Goal: Communication & Community: Answer question/provide support

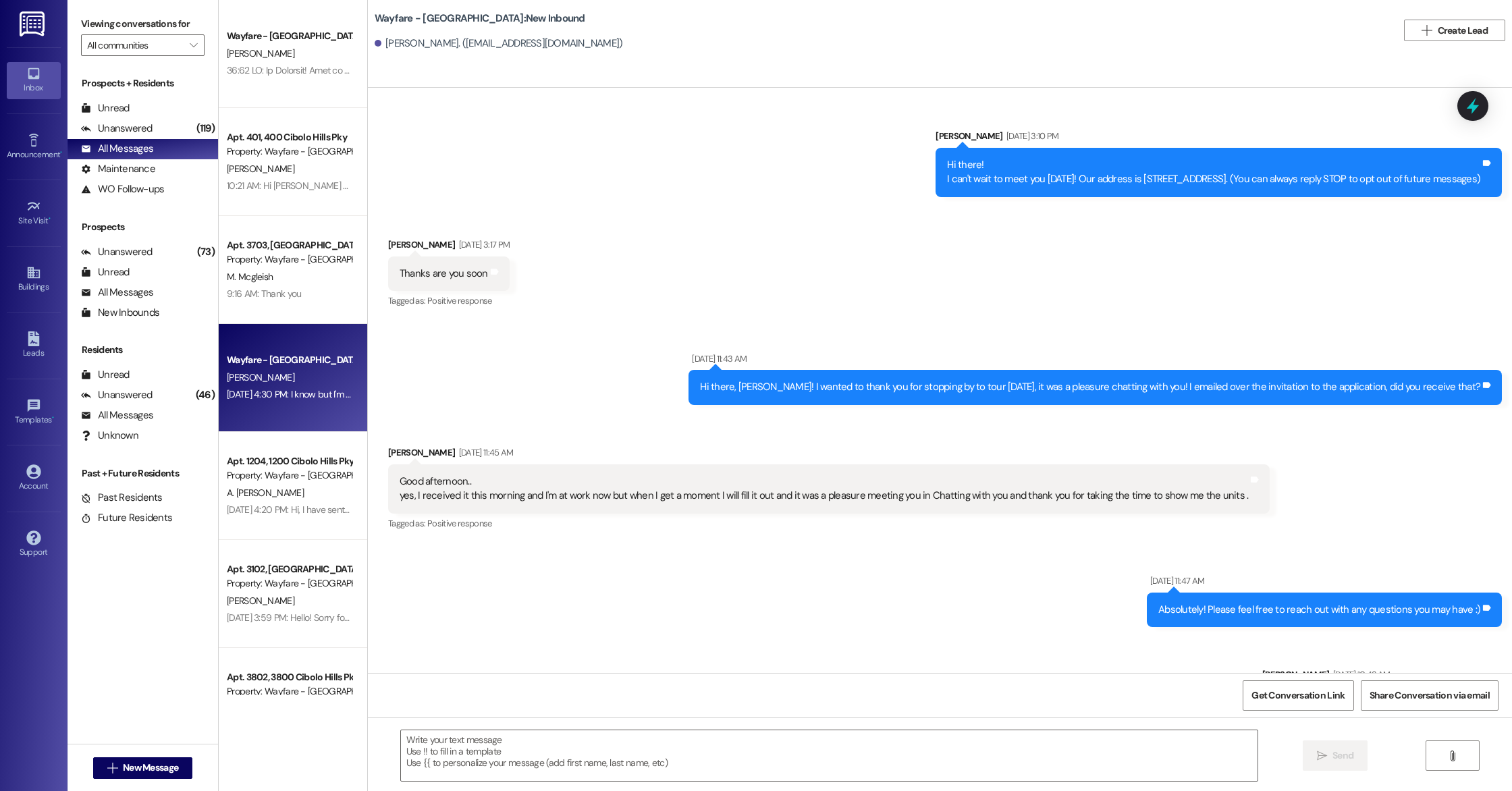
scroll to position [26454, 0]
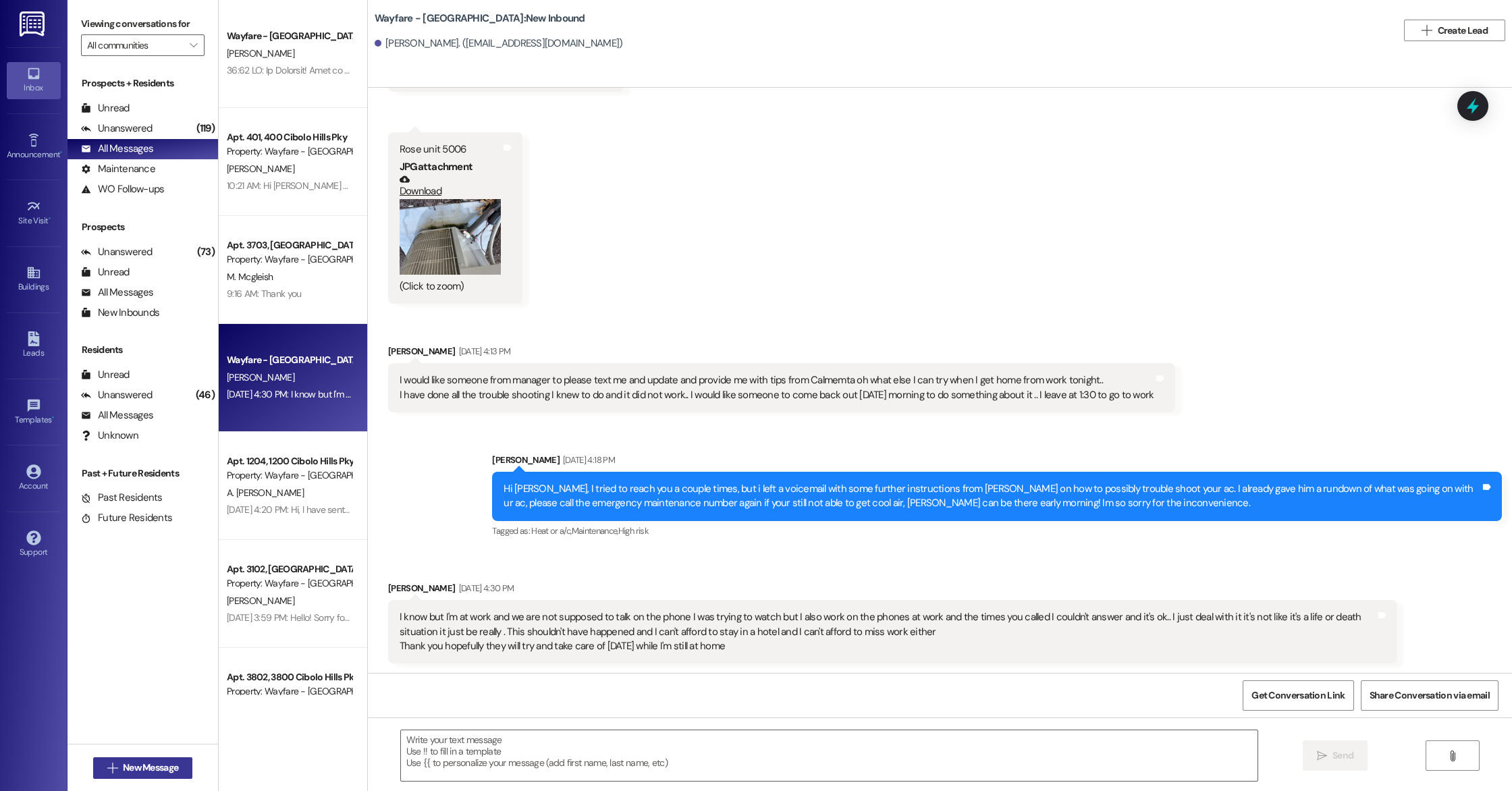
click at [136, 773] on span "New Message" at bounding box center [151, 768] width 55 height 15
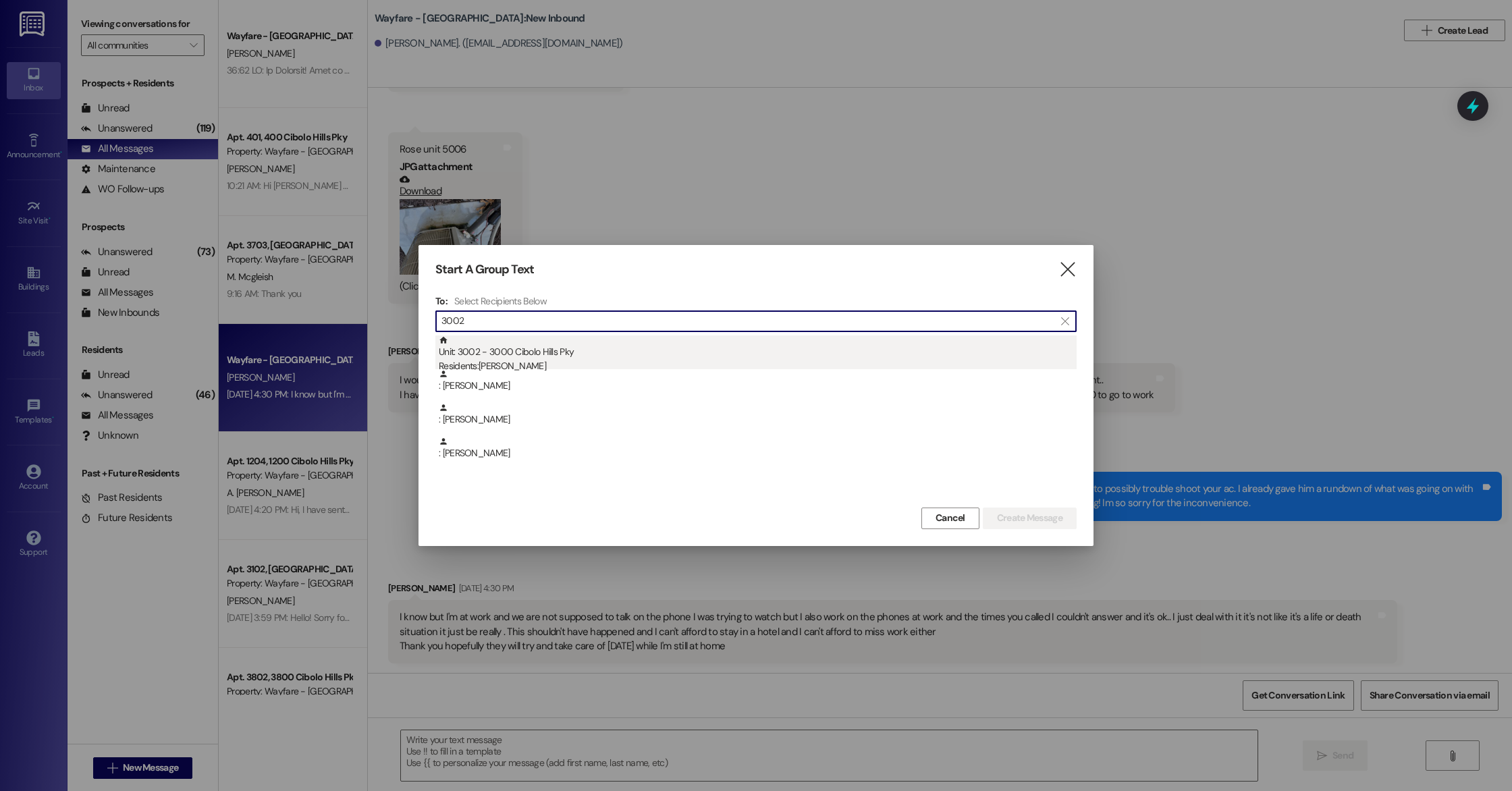
type input "3002"
click at [530, 359] on div "Residents: [PERSON_NAME]" at bounding box center [757, 366] width 638 height 15
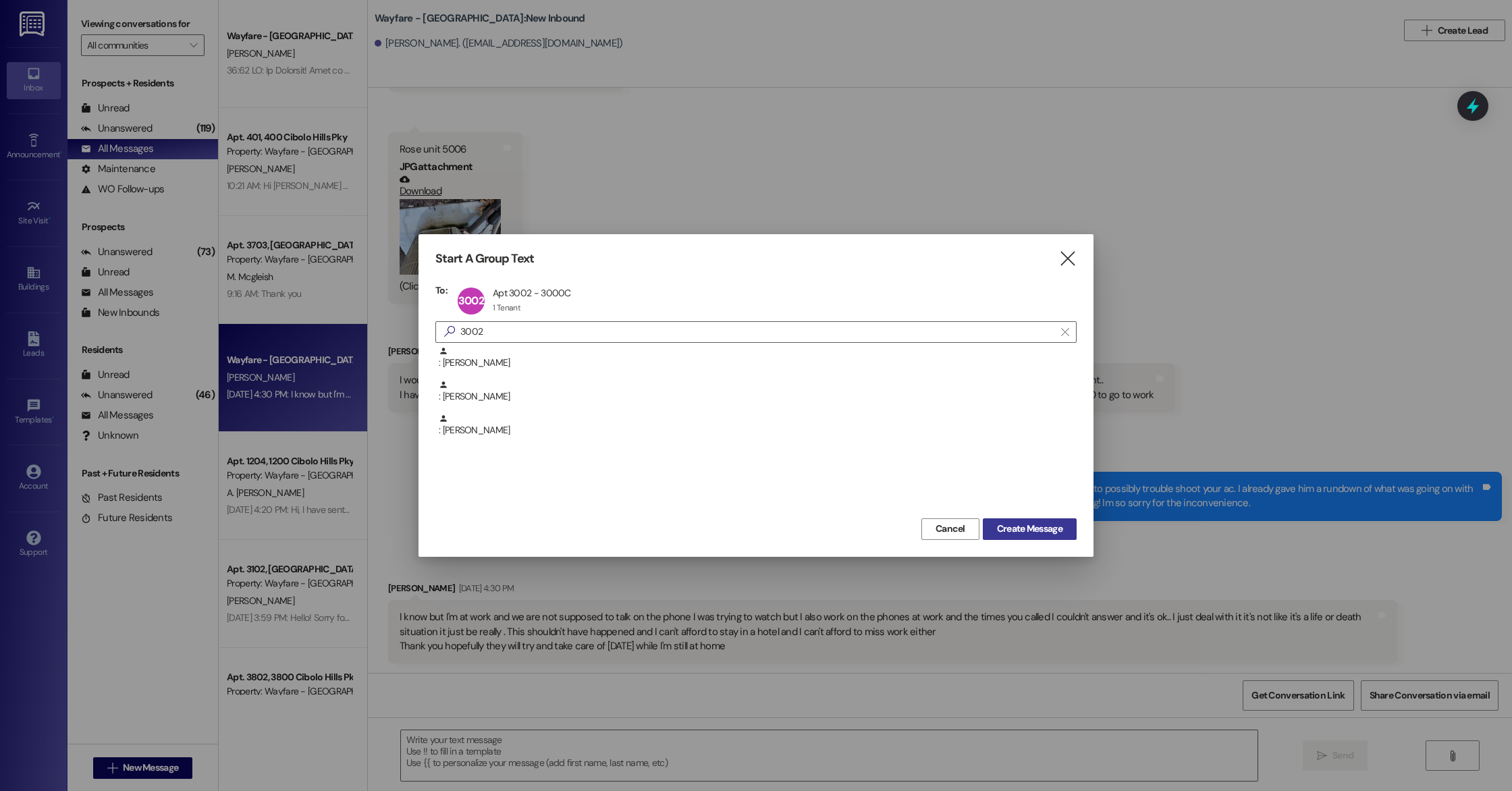
click at [1039, 531] on span "Create Message" at bounding box center [1030, 528] width 66 height 15
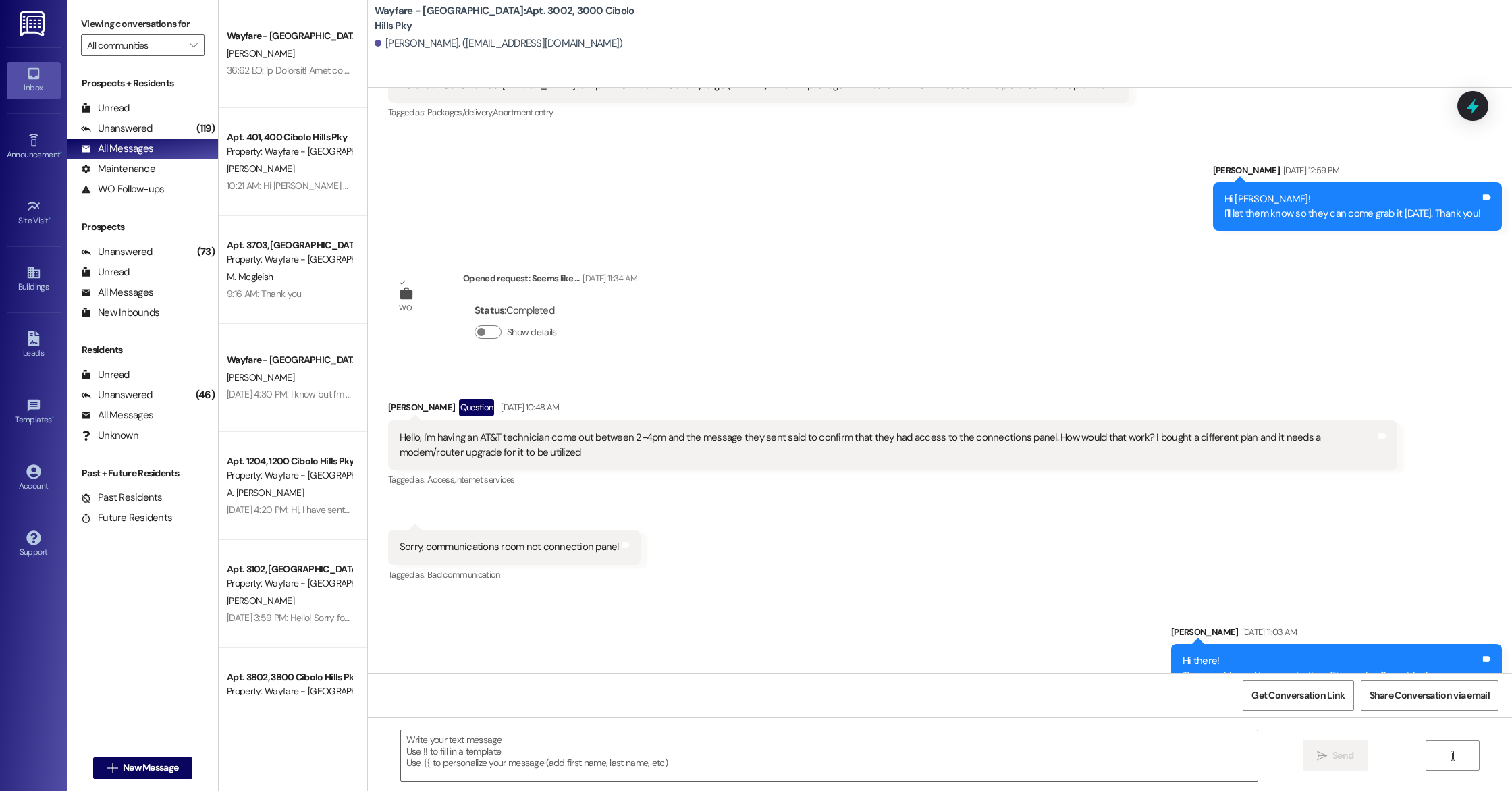
scroll to position [33925, 0]
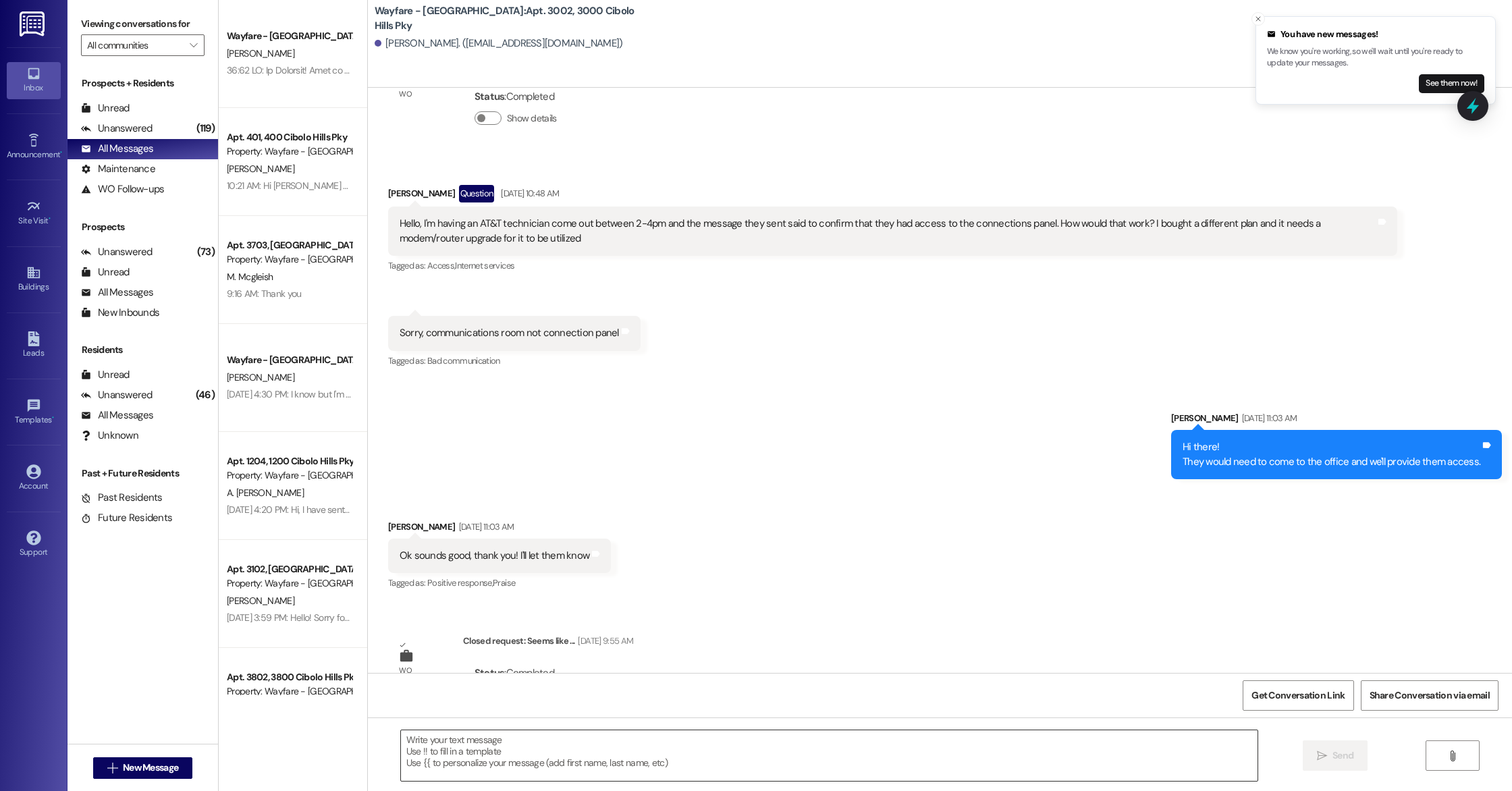
click at [629, 753] on textarea at bounding box center [829, 755] width 856 height 50
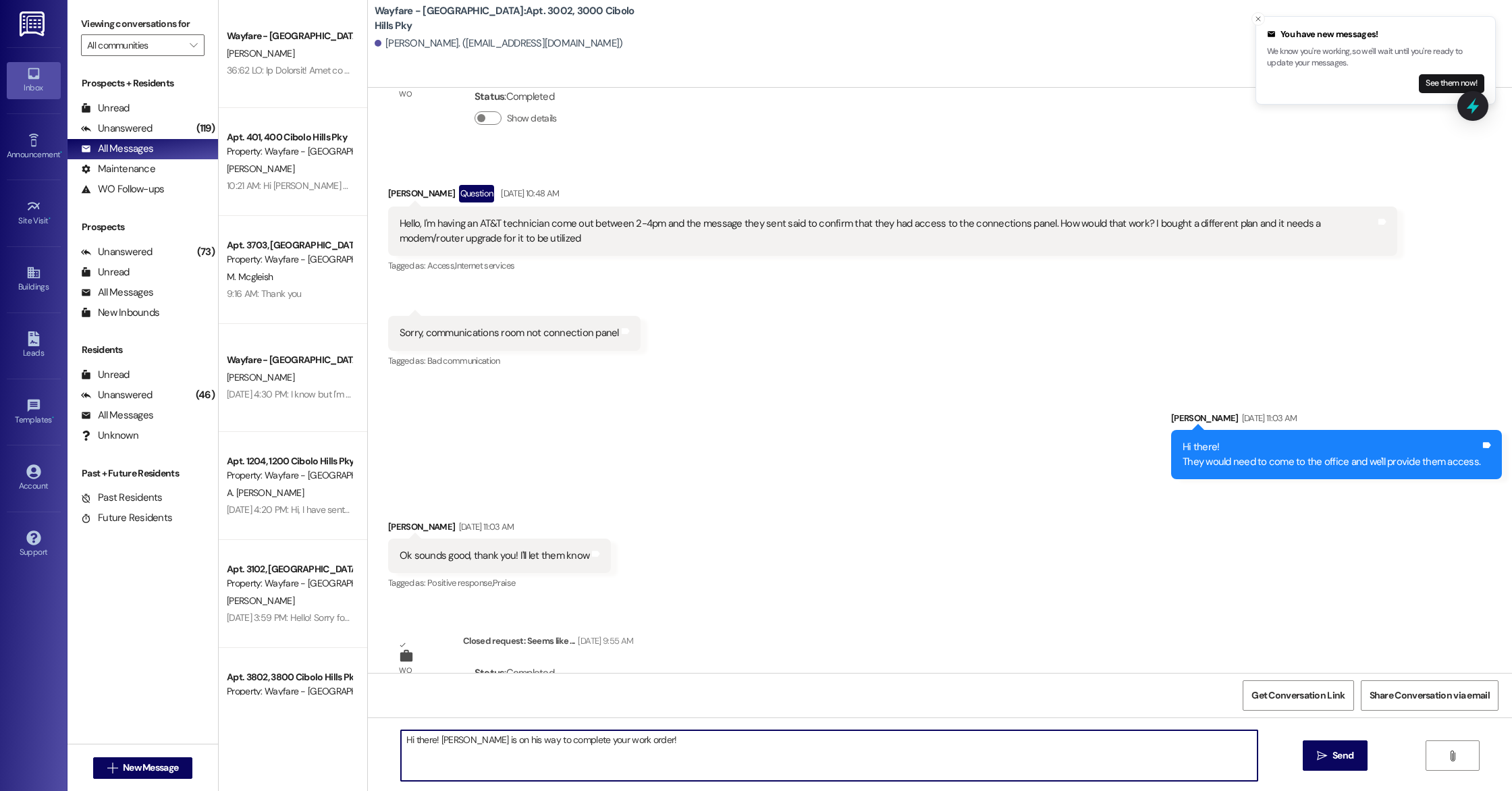
click at [464, 740] on textarea "Hi there! [PERSON_NAME] is on his way to complete your work order!" at bounding box center [829, 755] width 856 height 50
click at [651, 742] on textarea "Hi there! [PERSON_NAME] is on his way to complete your work order!" at bounding box center [829, 755] width 856 height 50
type textarea "Hi there! [PERSON_NAME] is on his way to complete your work order!"
click at [1333, 745] on button " Send" at bounding box center [1335, 755] width 66 height 30
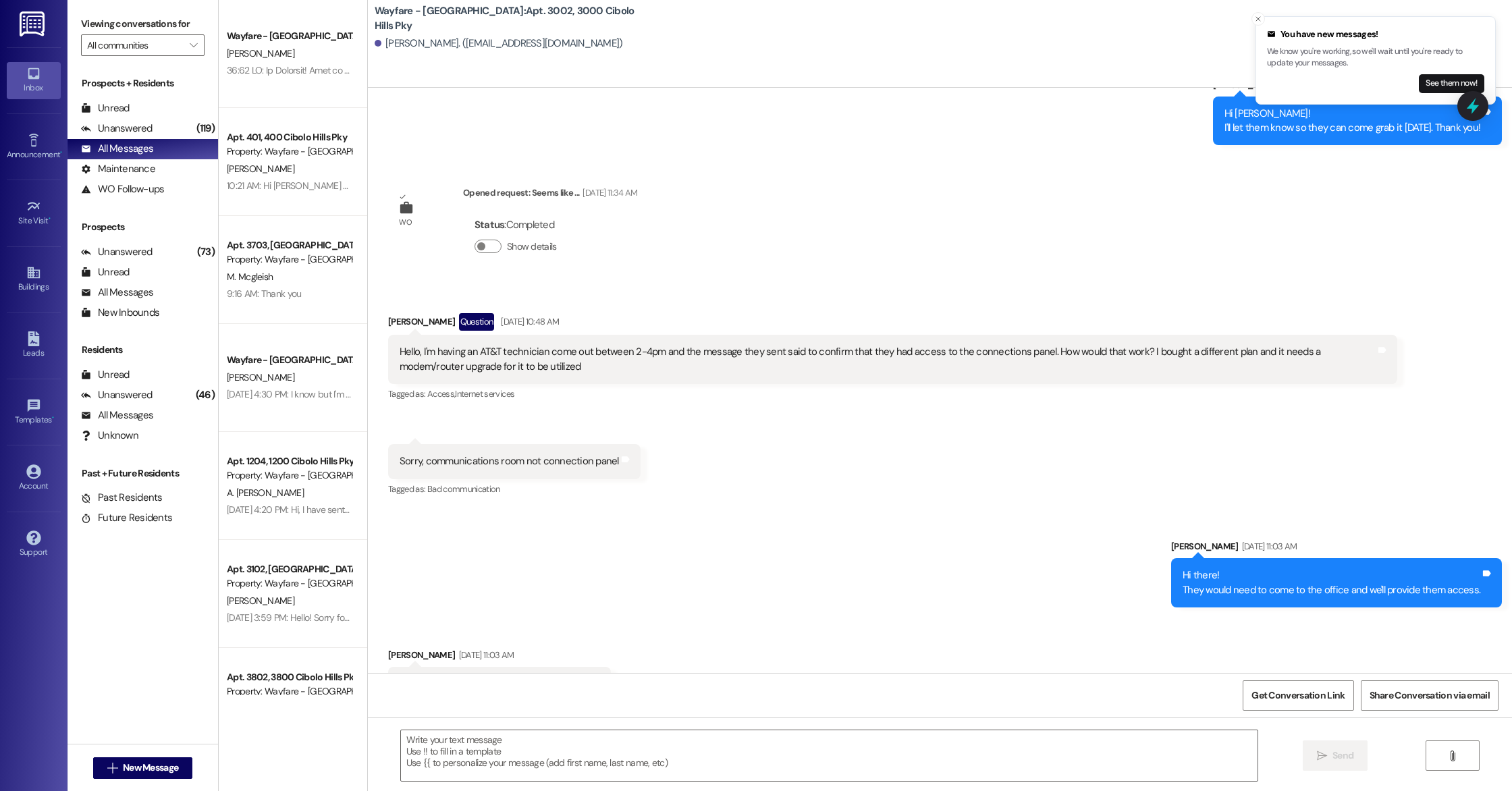
scroll to position [33798, 0]
